Goal: Transaction & Acquisition: Purchase product/service

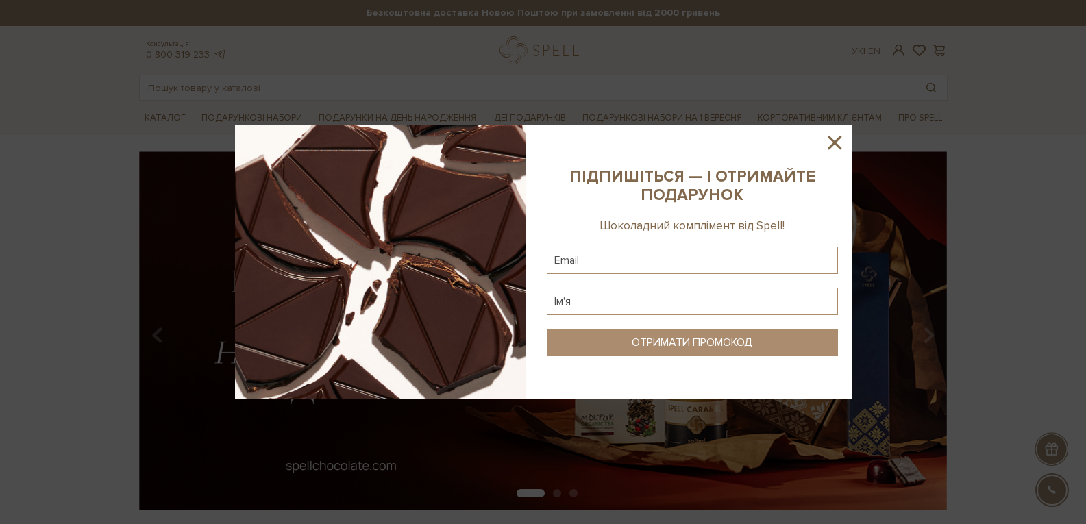
drag, startPoint x: 833, startPoint y: 143, endPoint x: 804, endPoint y: 146, distance: 28.2
click at [833, 143] on icon at bounding box center [835, 143] width 14 height 14
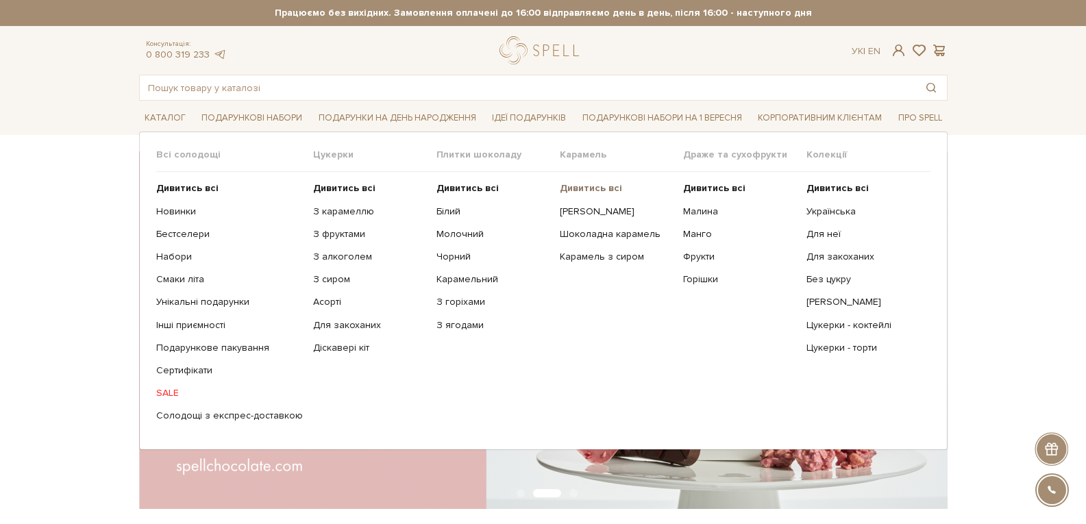
click at [594, 185] on b "Дивитись всі" at bounding box center [591, 188] width 62 height 12
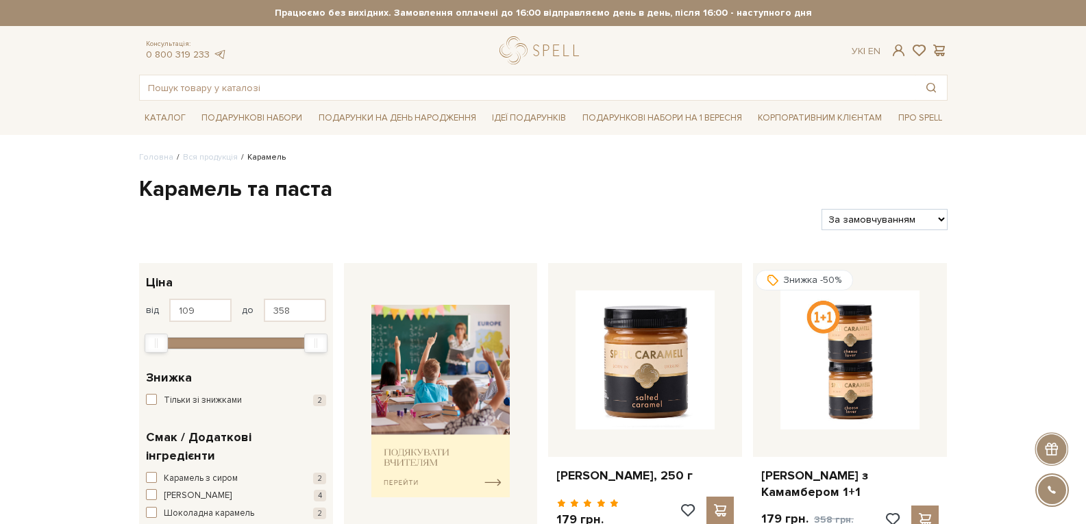
scroll to position [69, 0]
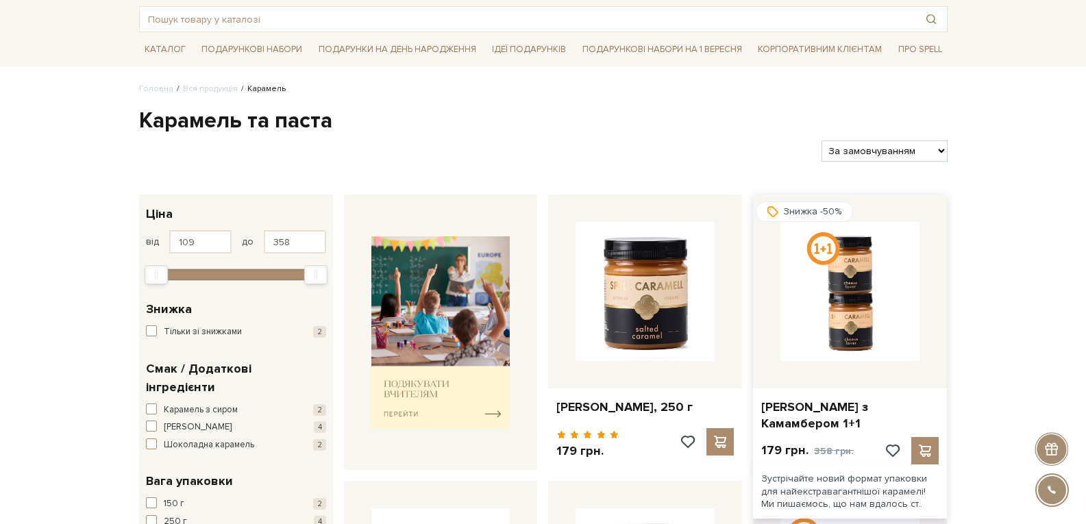
click at [768, 276] on div at bounding box center [850, 292] width 194 height 194
click at [812, 291] on img at bounding box center [849, 291] width 139 height 139
